Goal: Task Accomplishment & Management: Complete application form

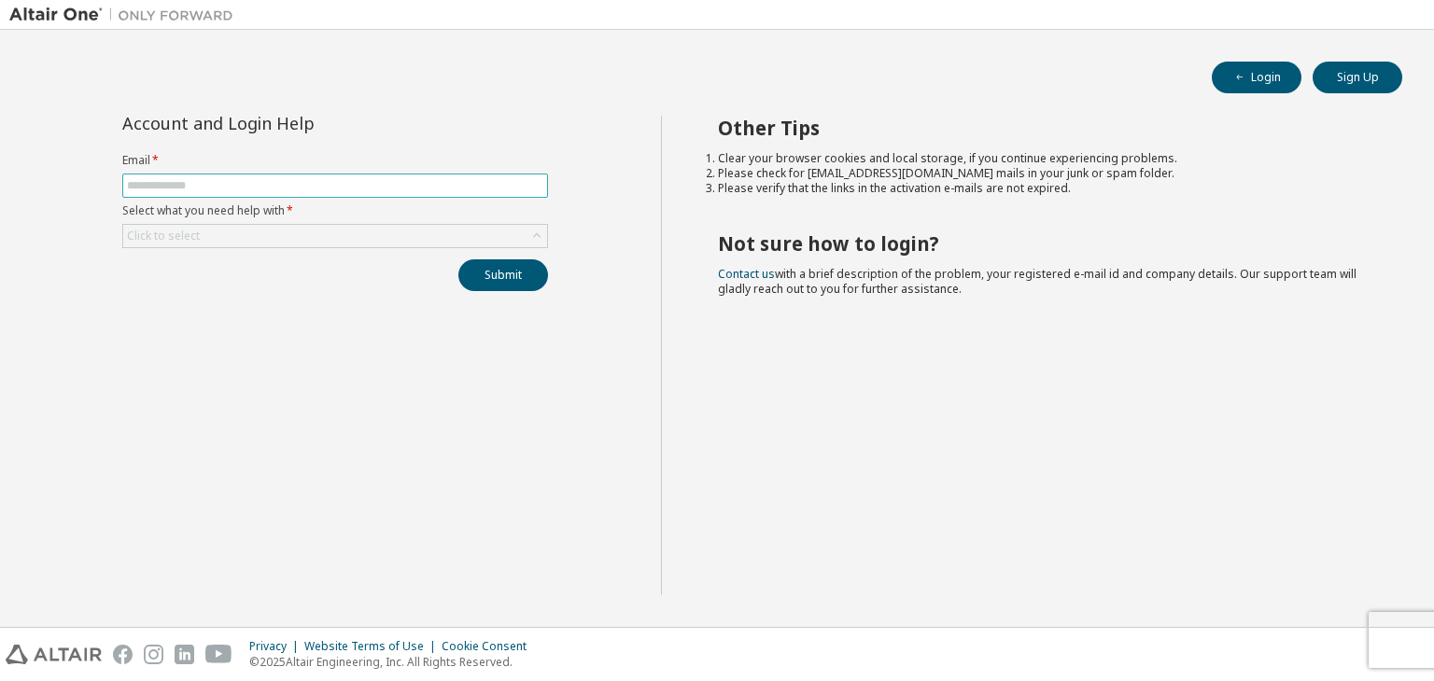
click at [329, 184] on input "text" at bounding box center [335, 185] width 416 height 15
click at [369, 375] on div "Account and Login Help Email * Select what you need help with * Click to select…" at bounding box center [335, 356] width 652 height 480
click at [362, 191] on input "text" at bounding box center [335, 185] width 416 height 15
type input "**********"
click at [284, 227] on div "Click to select" at bounding box center [335, 236] width 424 height 22
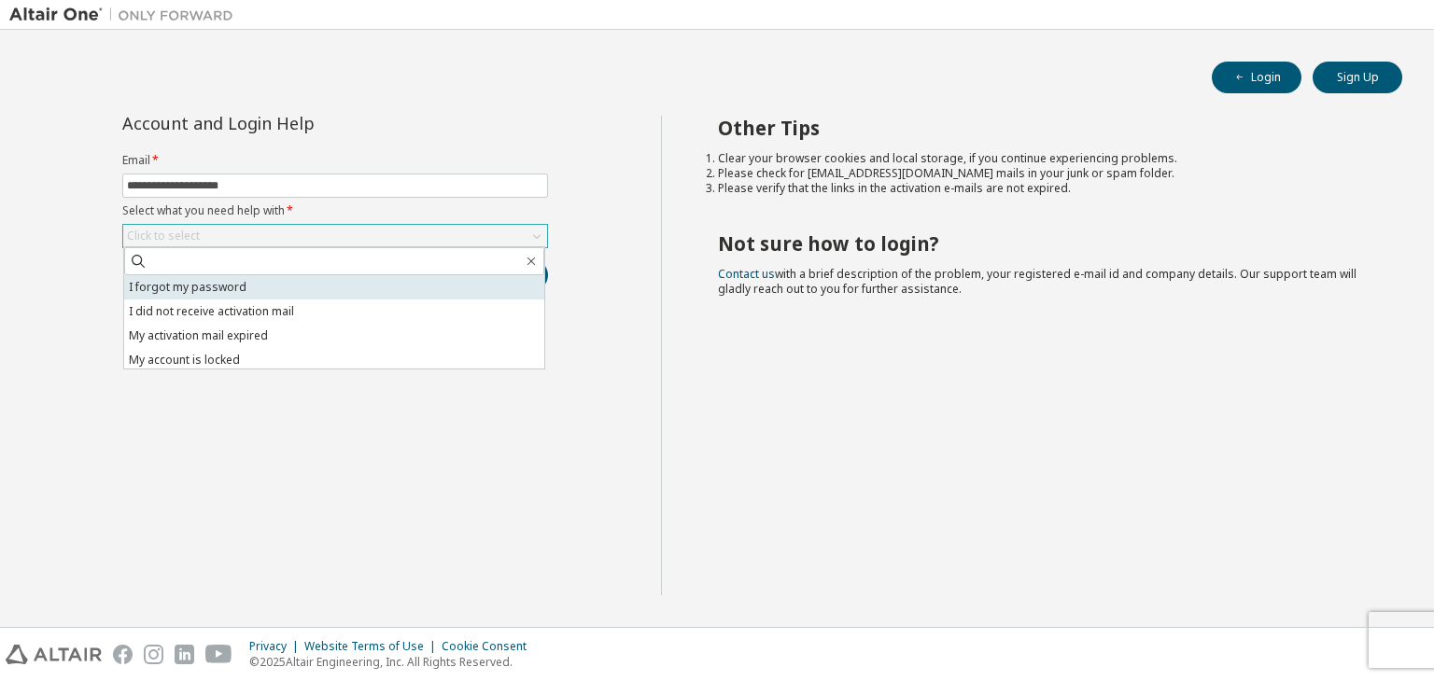
click at [262, 277] on li "I forgot my password" at bounding box center [334, 287] width 420 height 24
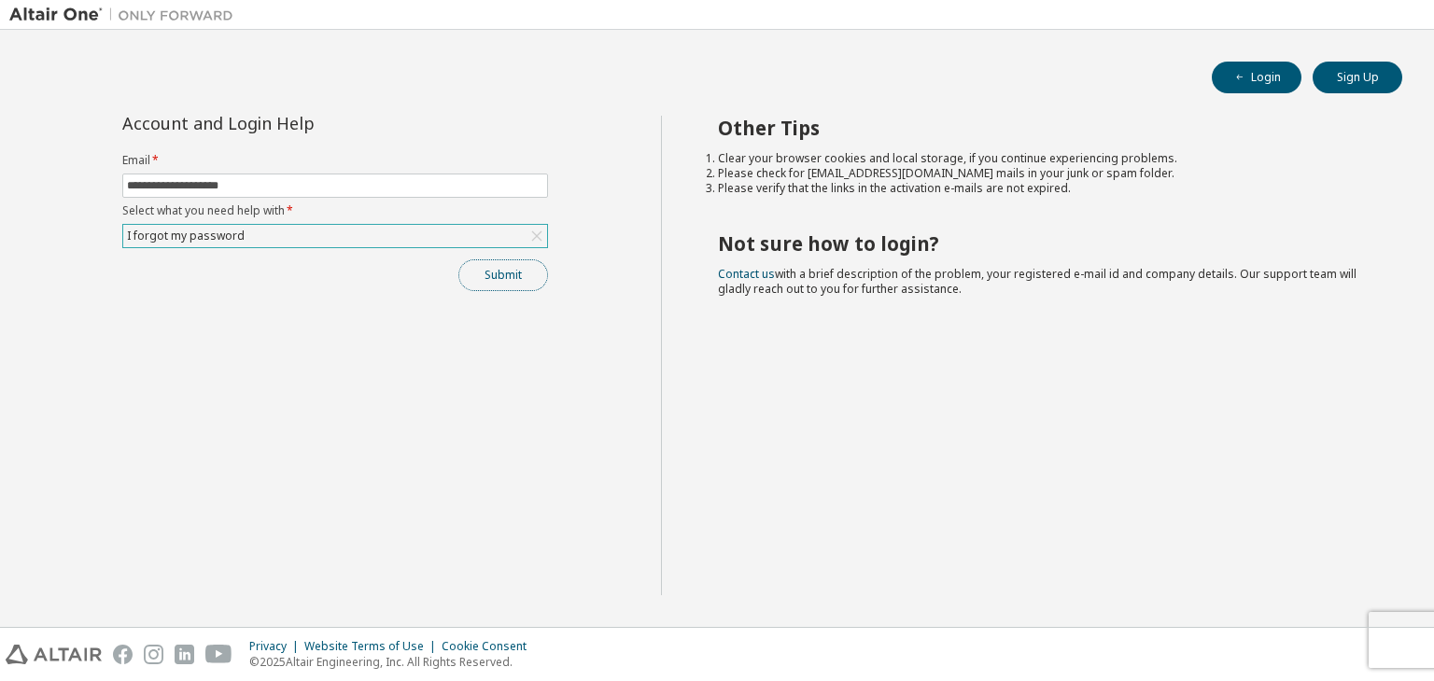
click at [511, 277] on button "Submit" at bounding box center [503, 275] width 90 height 32
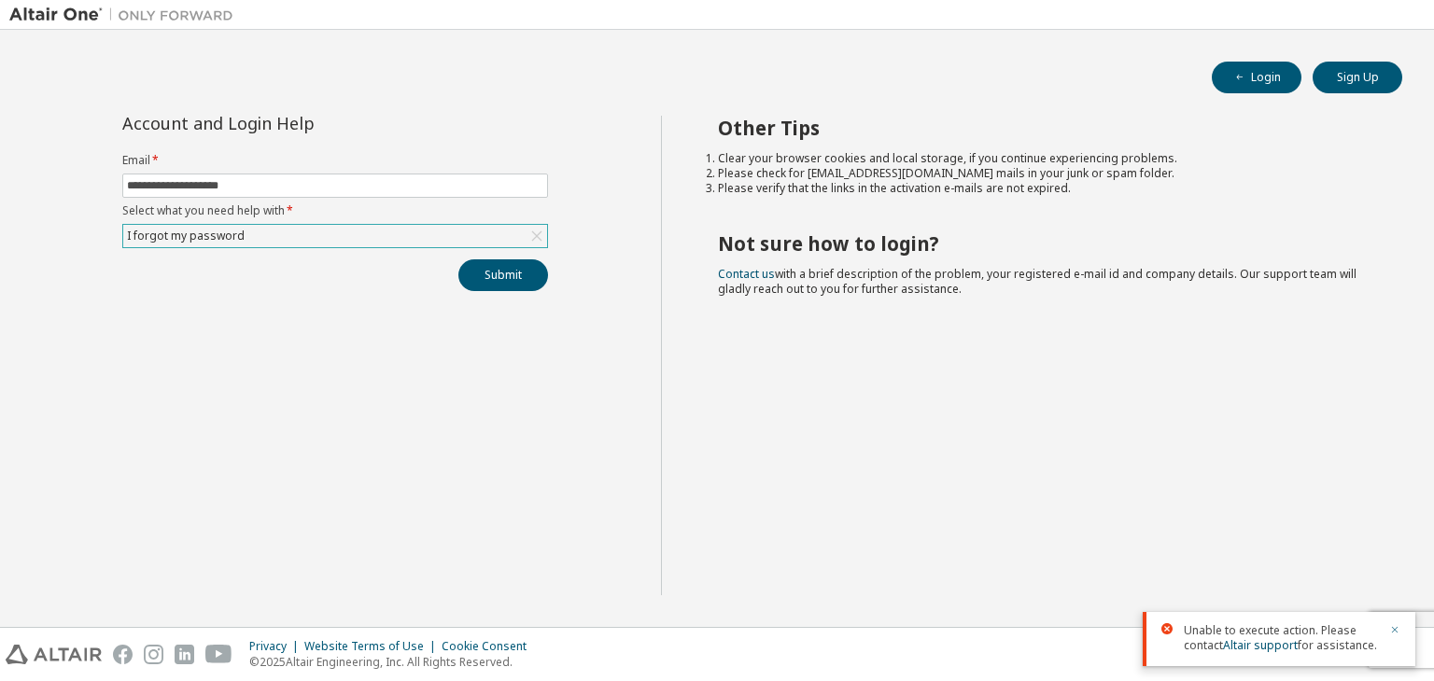
click at [1393, 626] on icon "button" at bounding box center [1394, 629] width 11 height 11
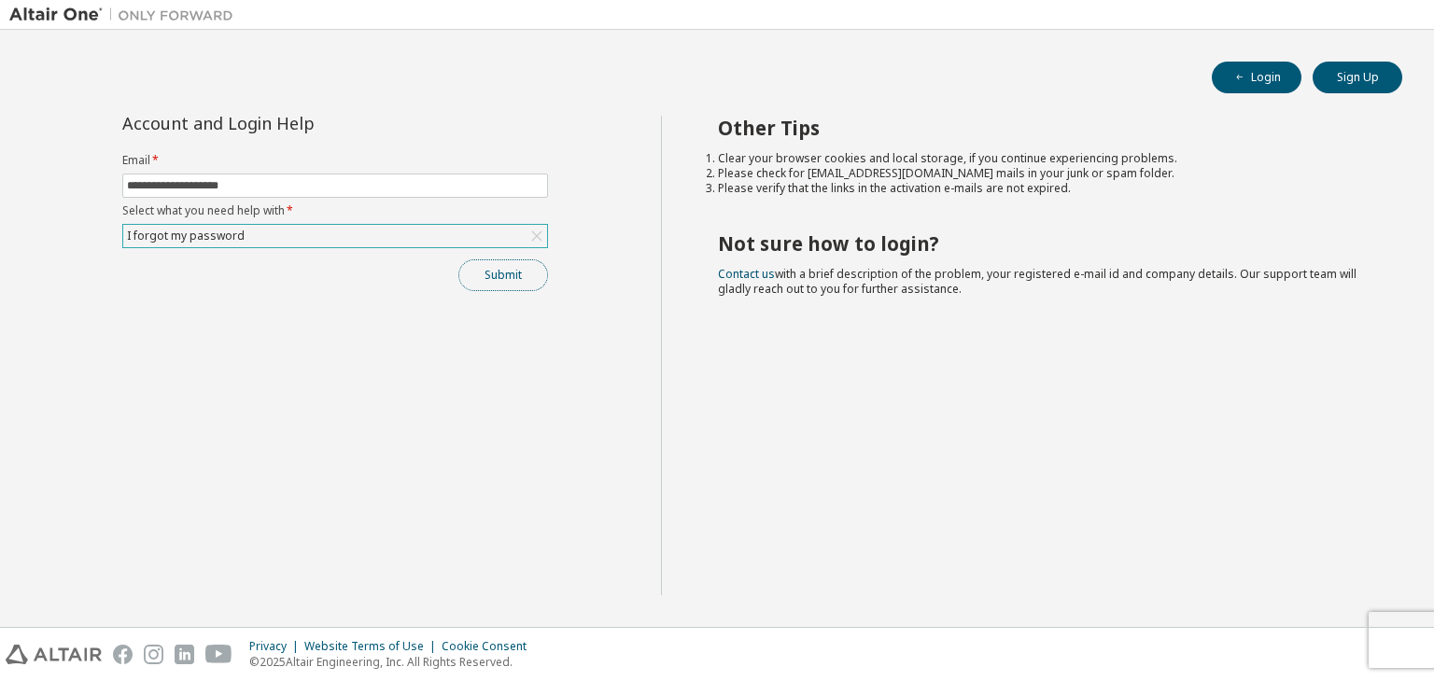
click at [526, 269] on button "Submit" at bounding box center [503, 275] width 90 height 32
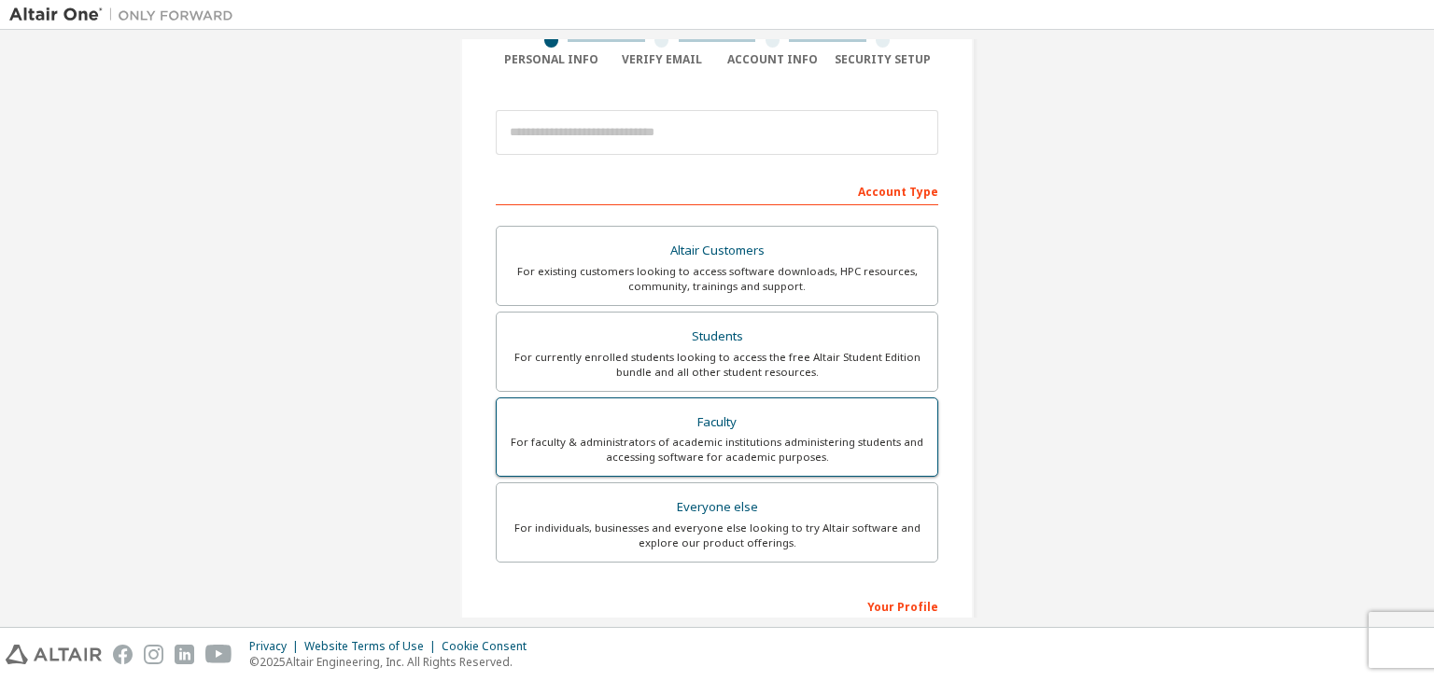
scroll to position [127, 0]
